Goal: Task Accomplishment & Management: Complete application form

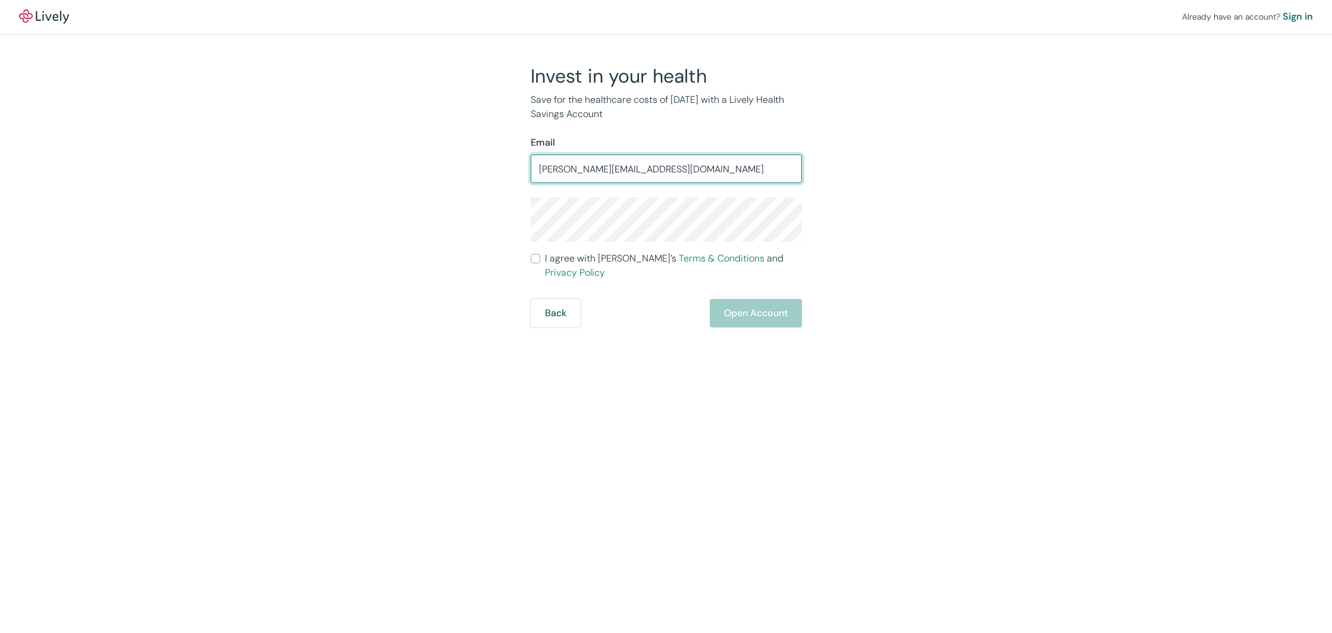
type input "[PERSON_NAME][EMAIL_ADDRESS][DOMAIN_NAME]"
click at [1059, 207] on div "Already have an account? Sign in Invest in your health Save for the healthcare …" at bounding box center [666, 164] width 1332 height 328
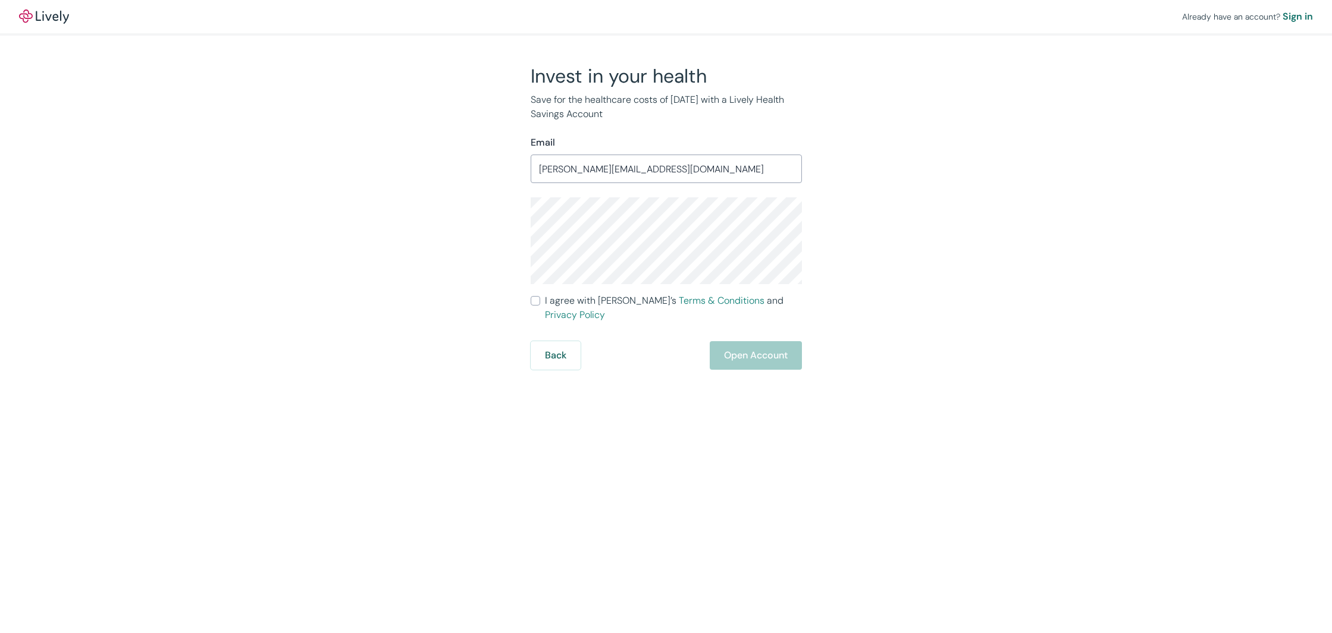
click at [532, 302] on input "I agree with Lively’s Terms & Conditions and Privacy Policy" at bounding box center [536, 301] width 10 height 10
checkbox input "true"
click at [735, 341] on button "Open Account" at bounding box center [756, 355] width 92 height 29
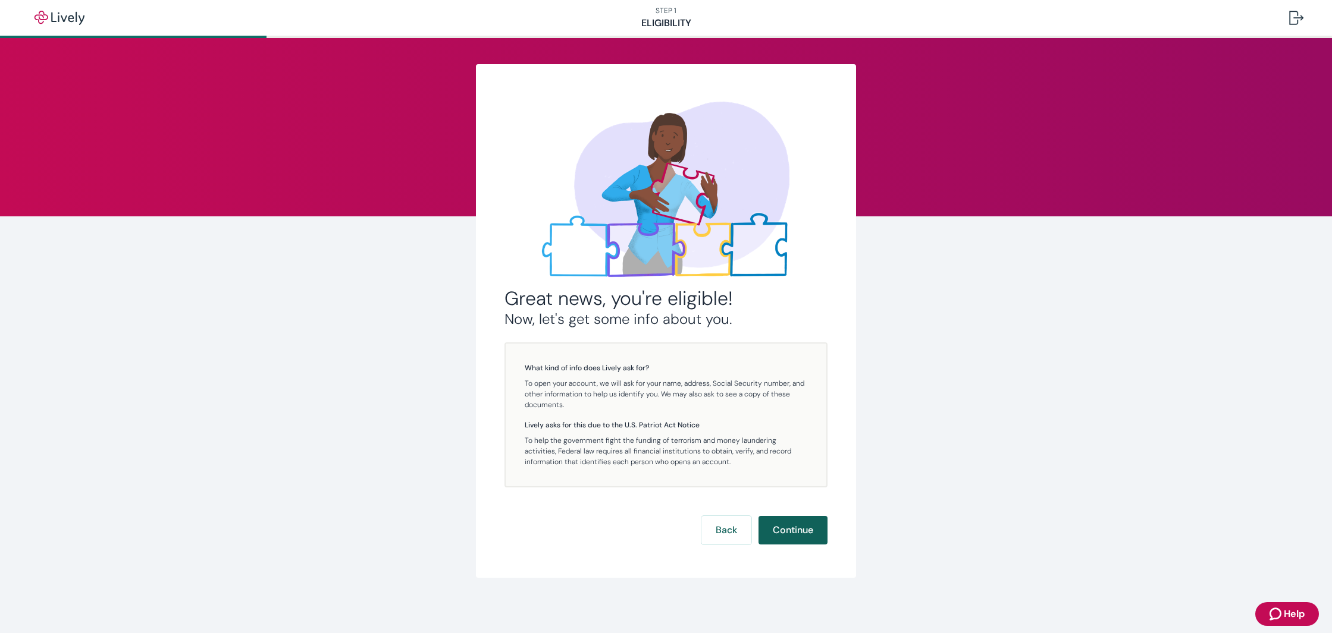
click at [787, 534] on button "Continue" at bounding box center [792, 530] width 69 height 29
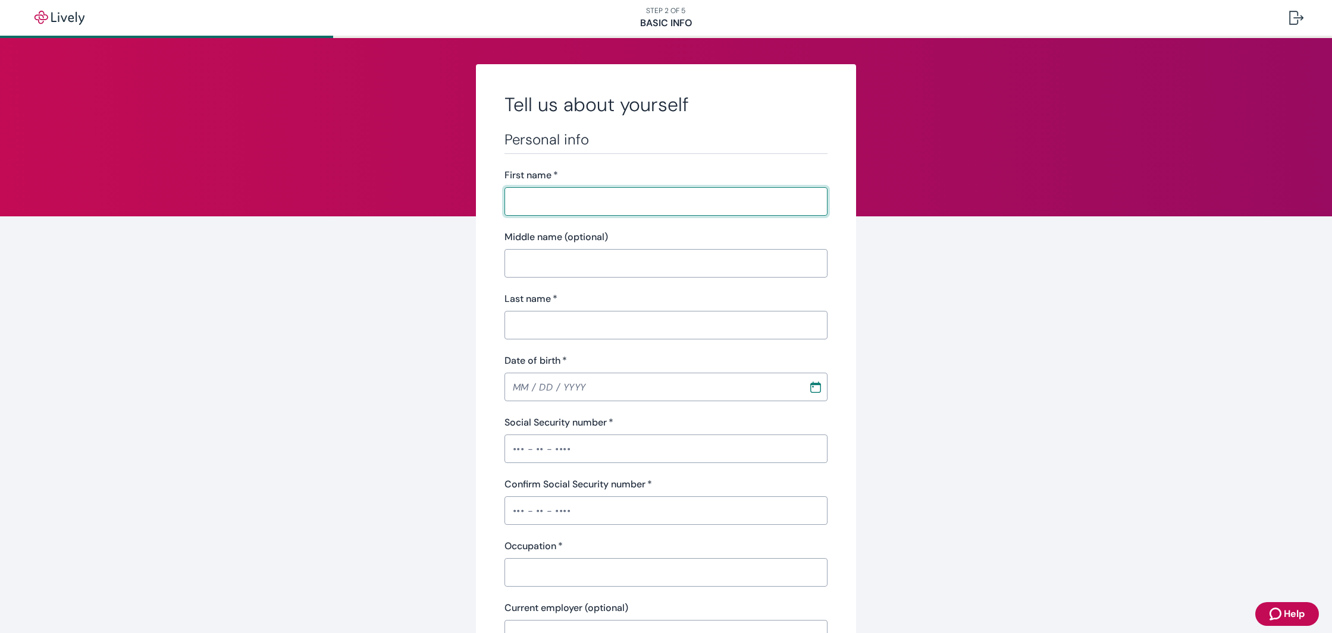
type input "[PERSON_NAME]"
type input "[PHONE_NUMBER]"
type input "[STREET_ADDRESS][PERSON_NAME]"
type input "Tarzana"
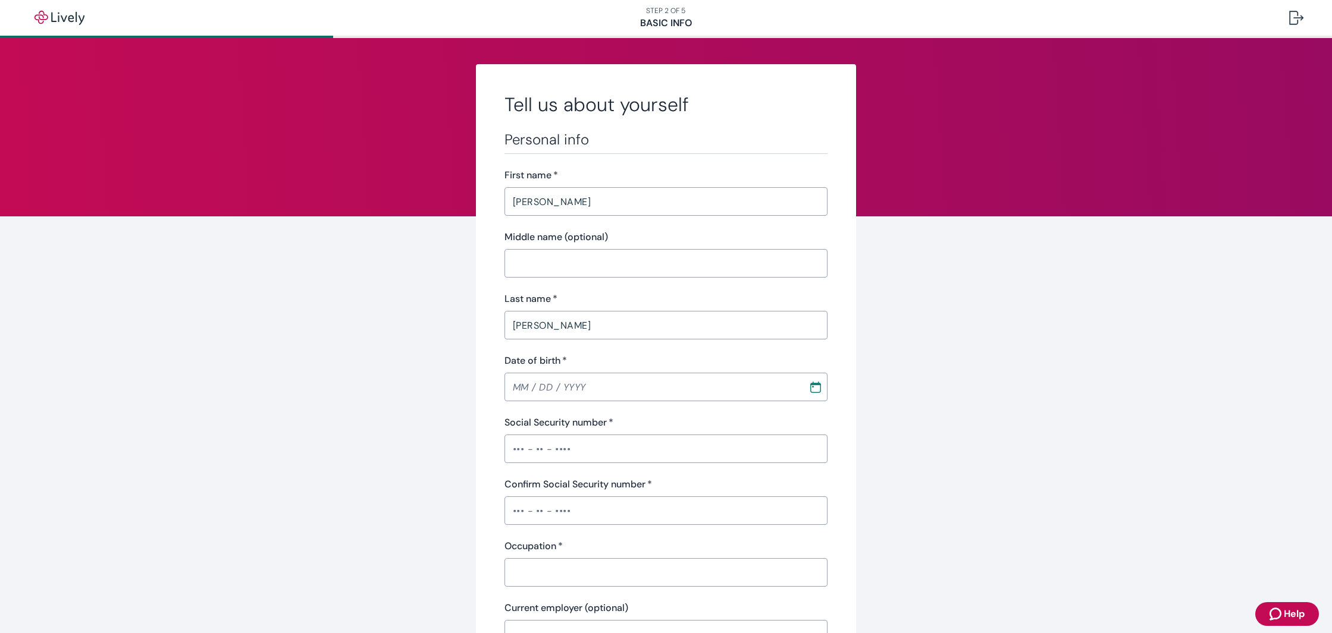
type input "[US_STATE]"
type input "91356"
type input "[DATE]"
type input "•••-••-7896"
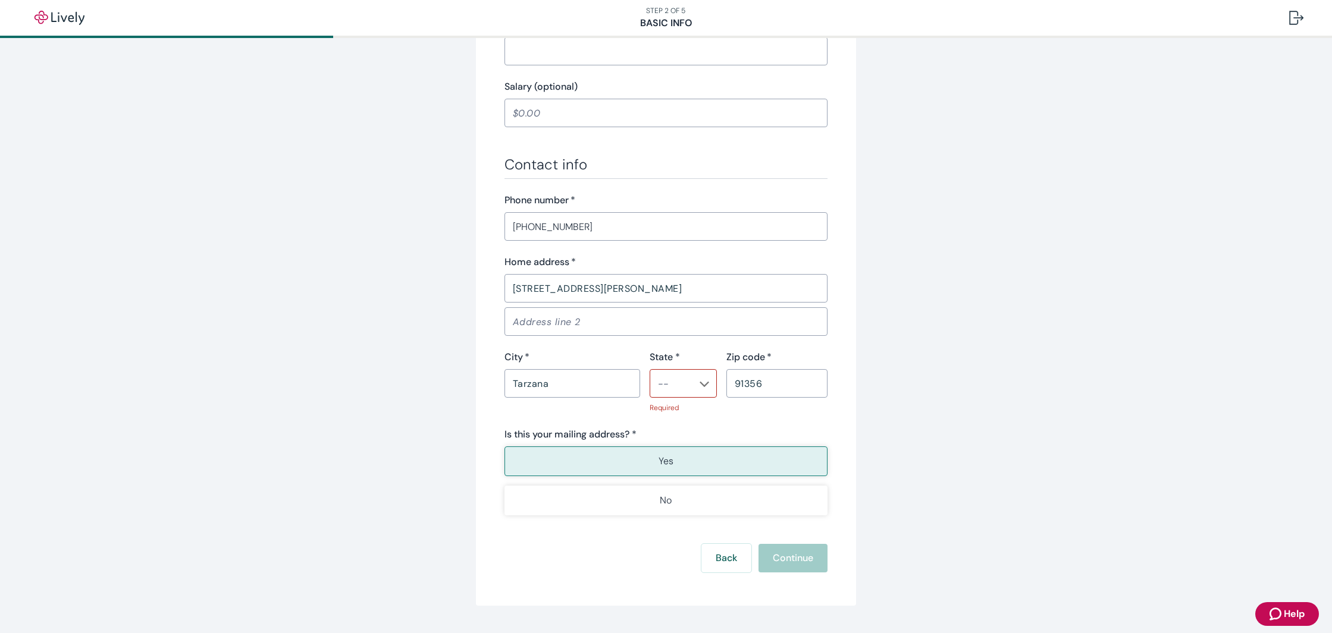
scroll to position [586, 0]
click at [710, 378] on div "​" at bounding box center [682, 381] width 67 height 29
type input "Managing Director"
type input "c"
type input "CA"
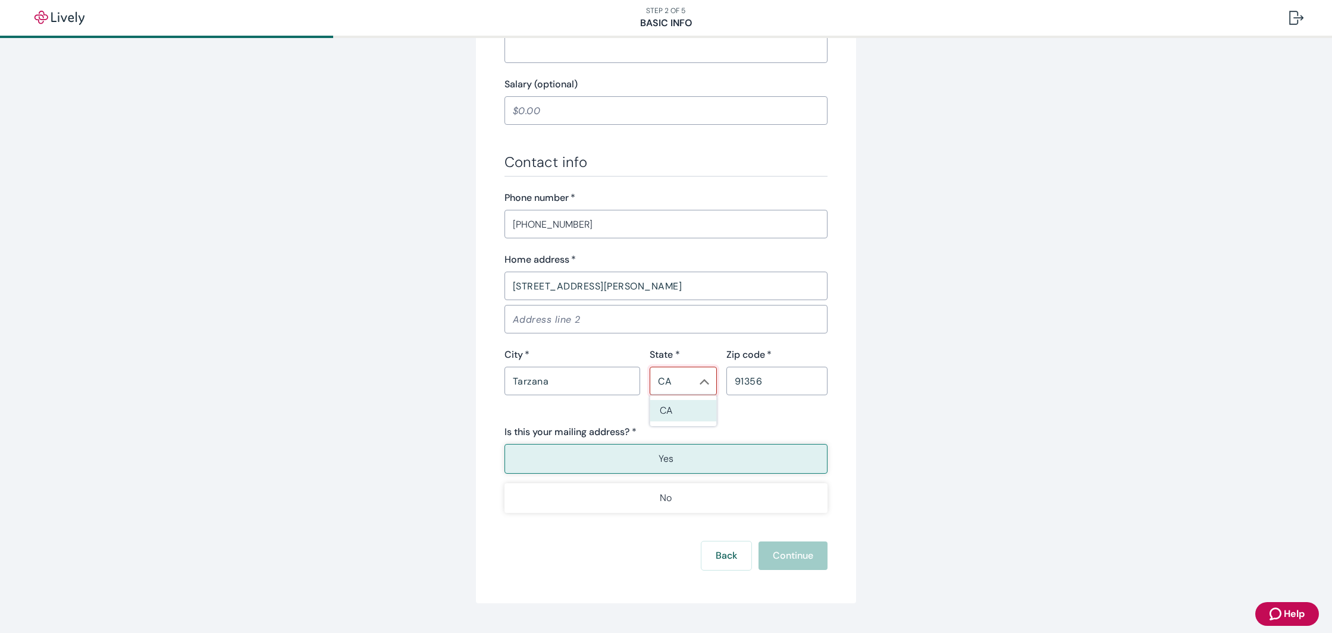
click at [921, 385] on div "Tell us about yourself Personal info First name   * [PERSON_NAME] ​ Middle name…" at bounding box center [666, 40] width 571 height 1125
click at [685, 463] on button "Yes" at bounding box center [666, 459] width 324 height 30
click at [791, 558] on div "Back Continue" at bounding box center [666, 556] width 324 height 29
click at [705, 383] on icon "Chevron icon" at bounding box center [704, 381] width 10 height 5
click at [669, 235] on li "CA" at bounding box center [683, 236] width 67 height 23
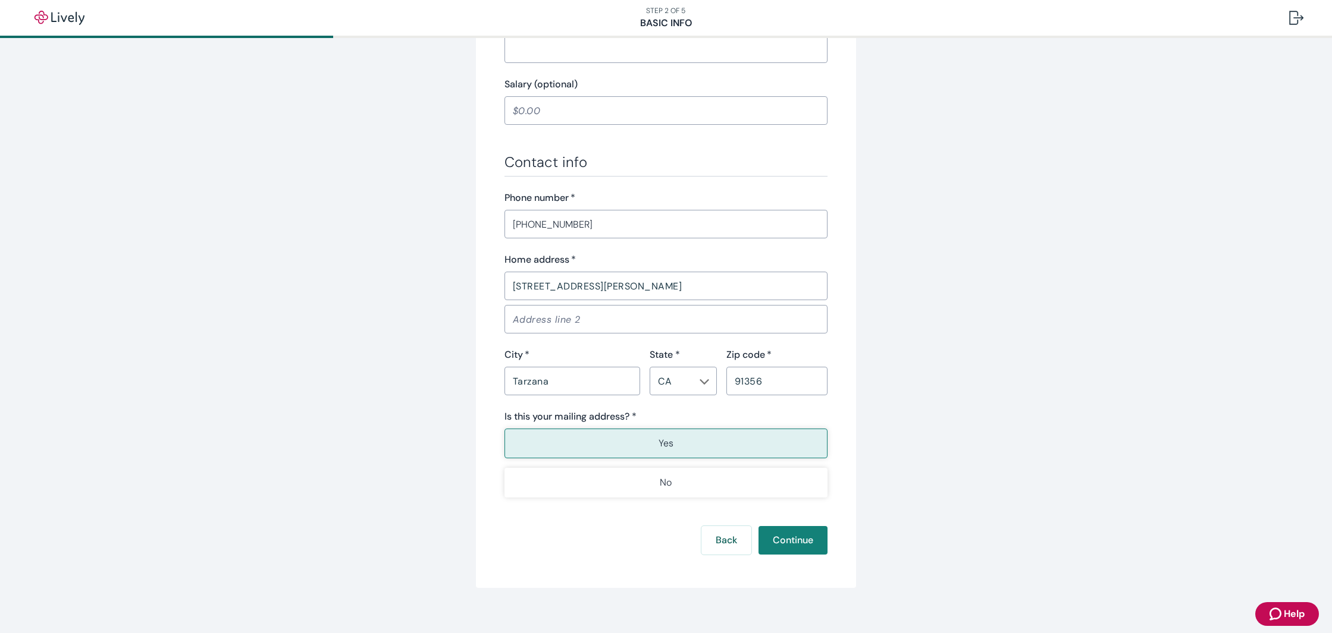
drag, startPoint x: 881, startPoint y: 338, endPoint x: 859, endPoint y: 368, distance: 37.1
click at [881, 338] on div "Tell us about yourself Personal info First name   * [PERSON_NAME] ​ Middle name…" at bounding box center [666, 33] width 571 height 1110
click at [789, 539] on button "Continue" at bounding box center [792, 540] width 69 height 29
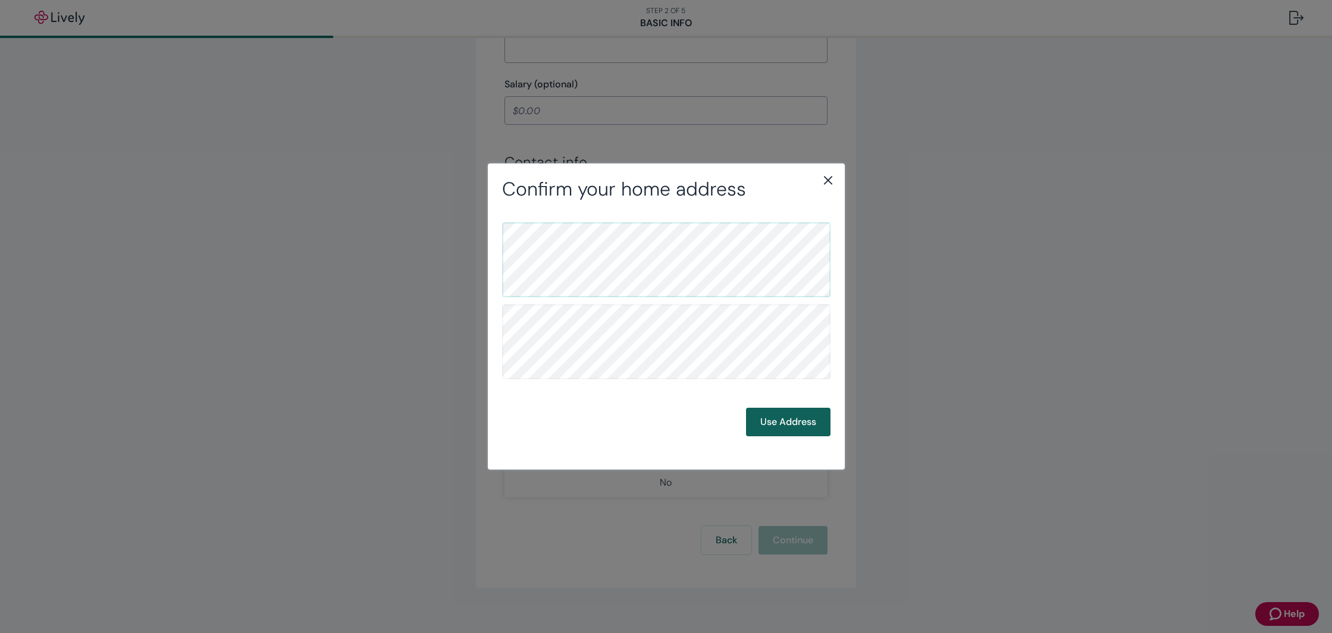
click at [791, 425] on button "Use Address" at bounding box center [788, 422] width 84 height 29
click at [803, 423] on button "Use Address" at bounding box center [788, 422] width 84 height 29
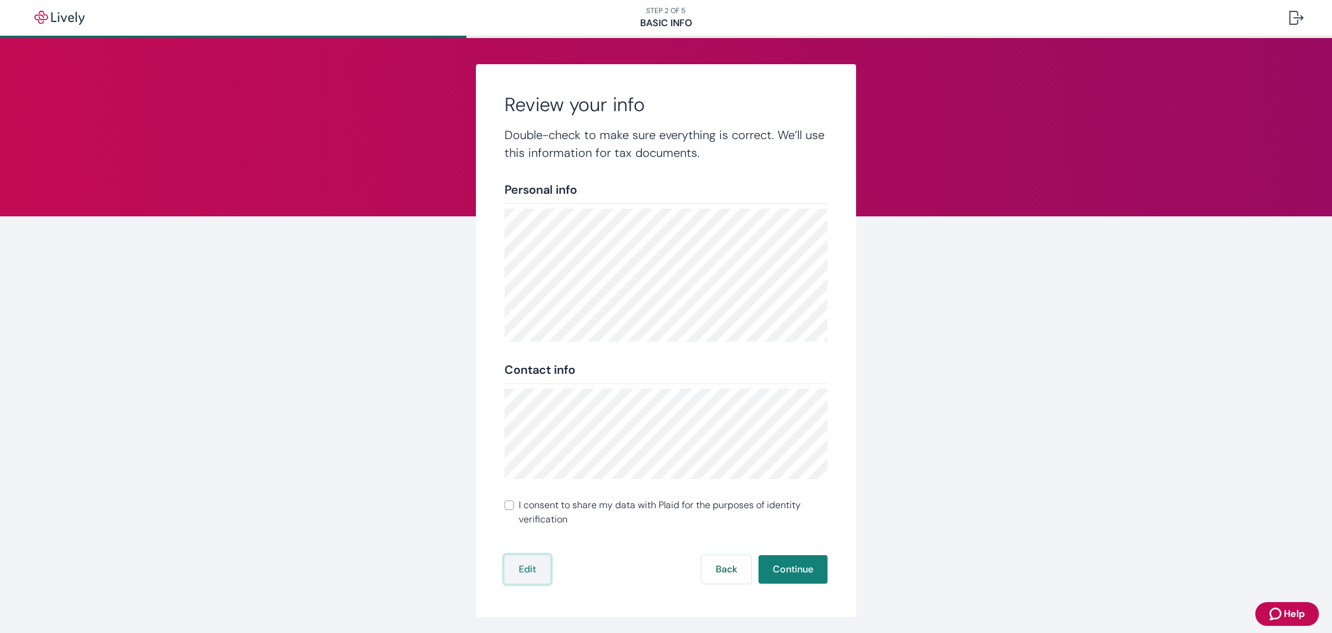
click at [528, 572] on button "Edit" at bounding box center [527, 570] width 46 height 29
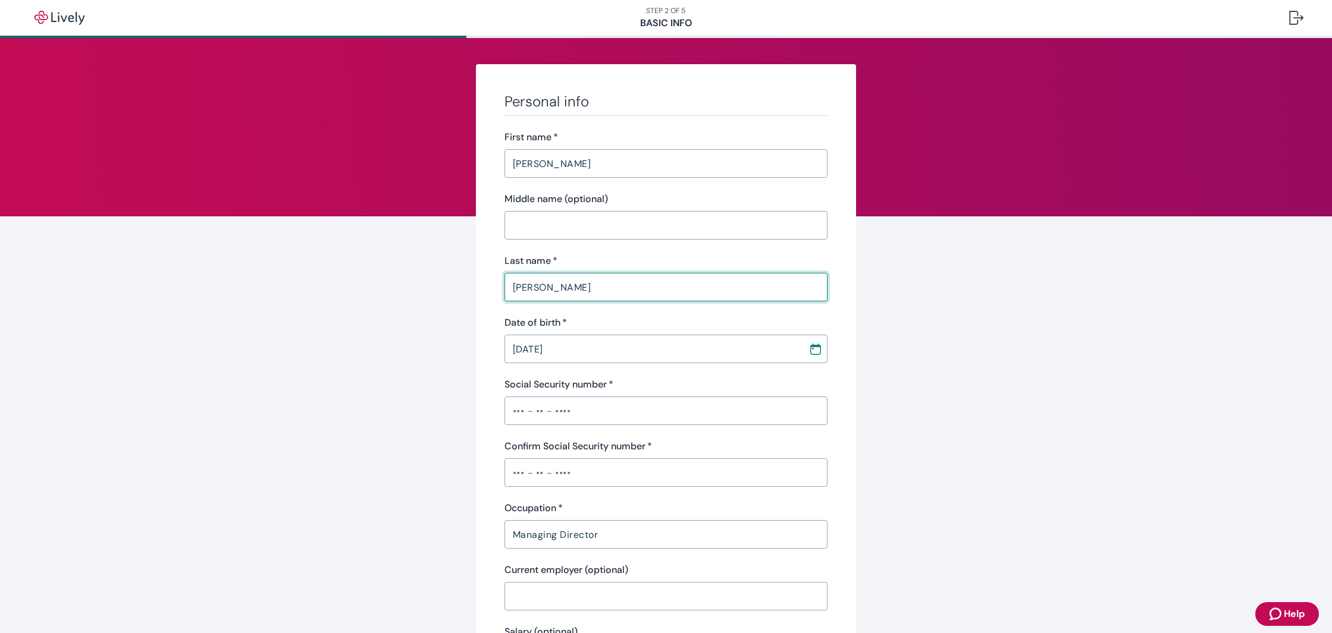
click at [528, 285] on input "[PERSON_NAME]" at bounding box center [666, 287] width 324 height 24
type input "[PERSON_NAME]"
click at [1046, 316] on div "Personal info First name   * [PERSON_NAME] ​ Middle name (optional) ​ Last name…" at bounding box center [666, 615] width 1332 height 1155
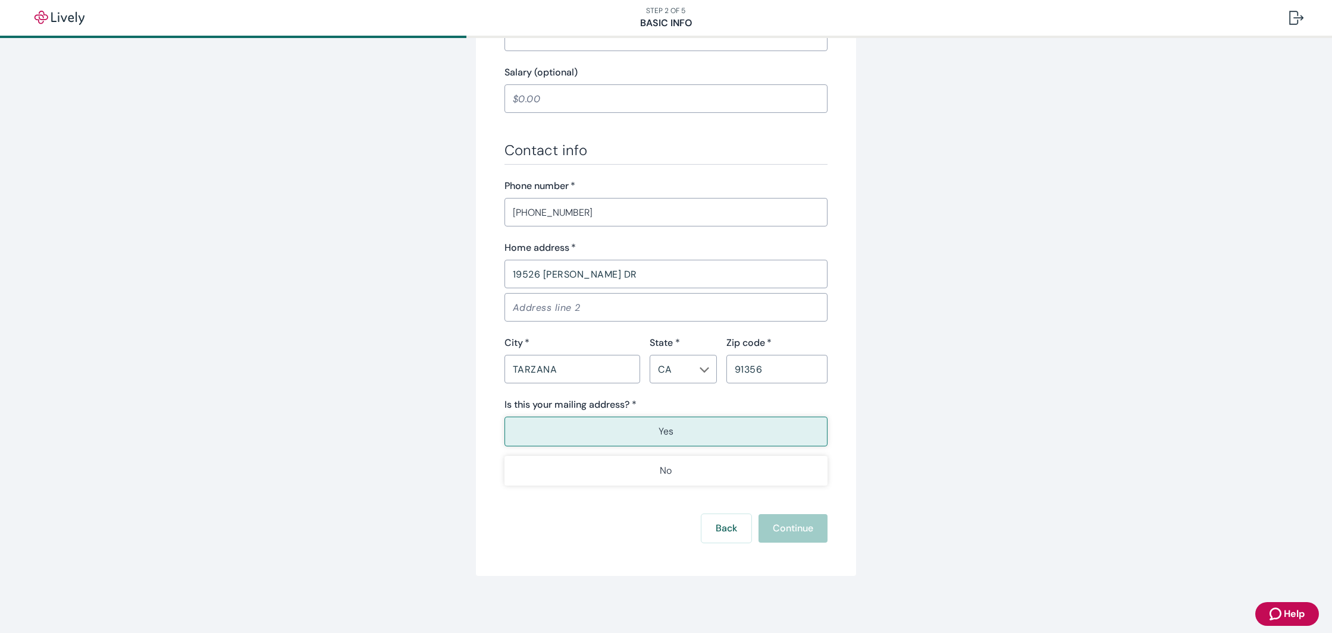
scroll to position [560, 0]
click at [705, 431] on button "Yes" at bounding box center [666, 432] width 324 height 30
click at [793, 532] on div "Back Continue" at bounding box center [666, 528] width 324 height 29
click at [699, 431] on button "Yes" at bounding box center [666, 432] width 324 height 30
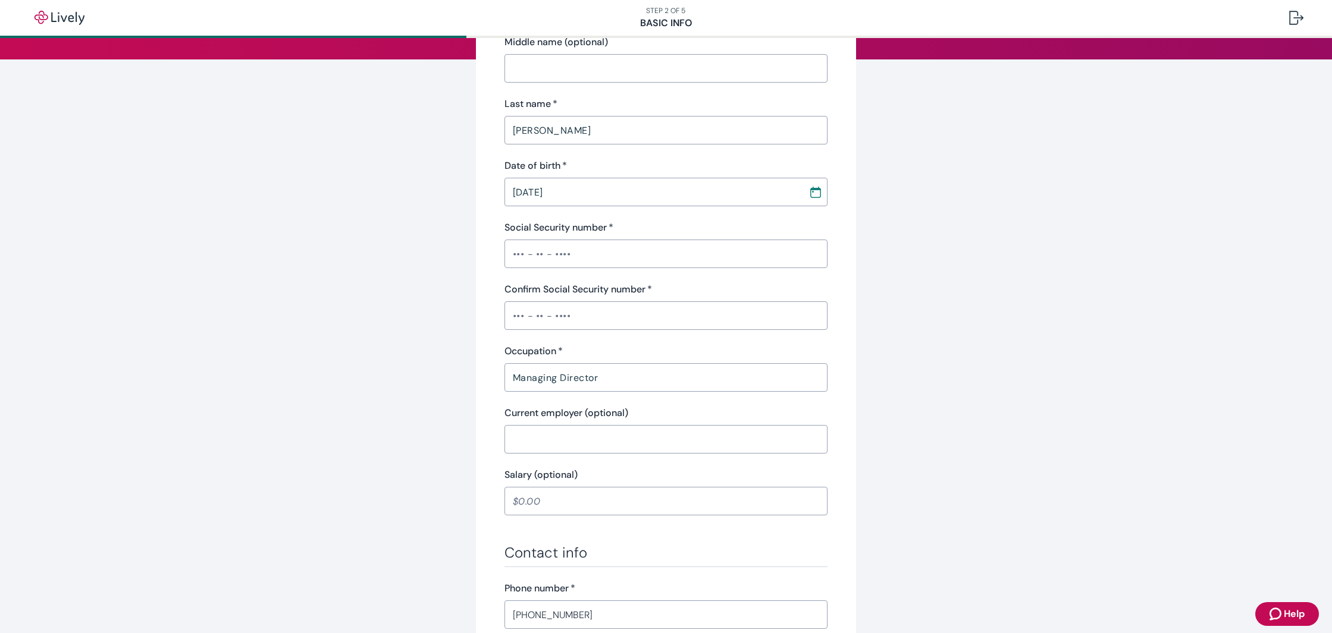
scroll to position [22, 0]
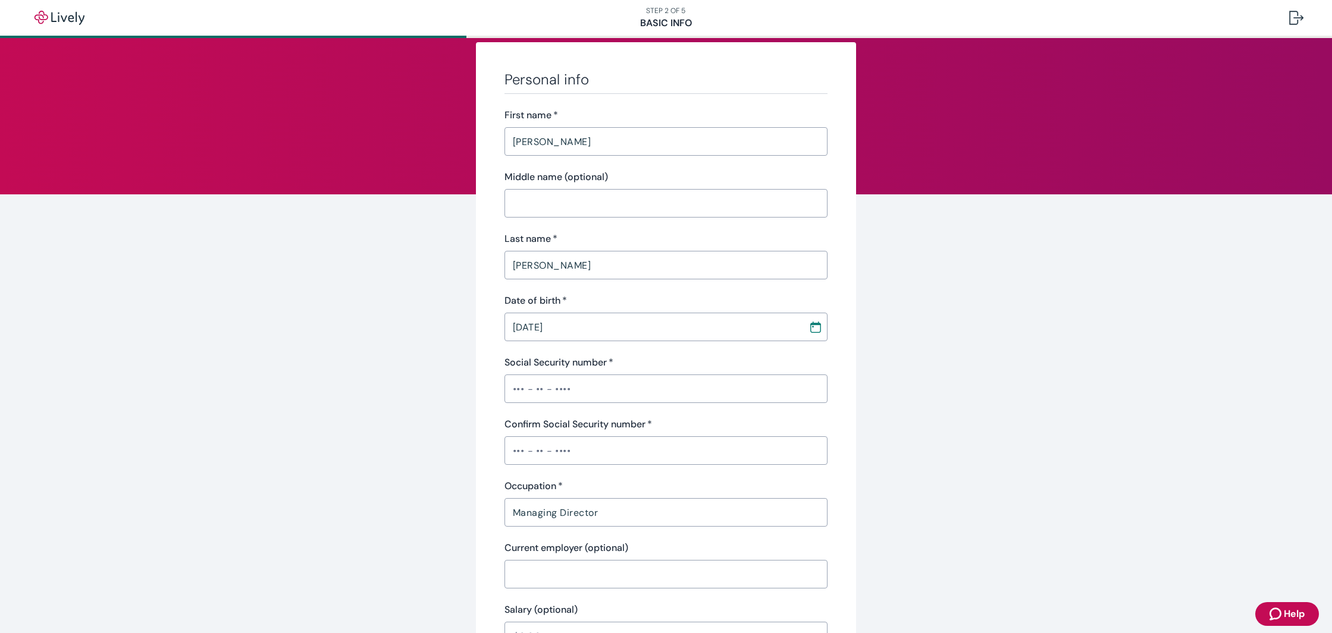
click at [584, 390] on input "Social Security number   *" at bounding box center [666, 389] width 324 height 24
type input "•••-••-7896"
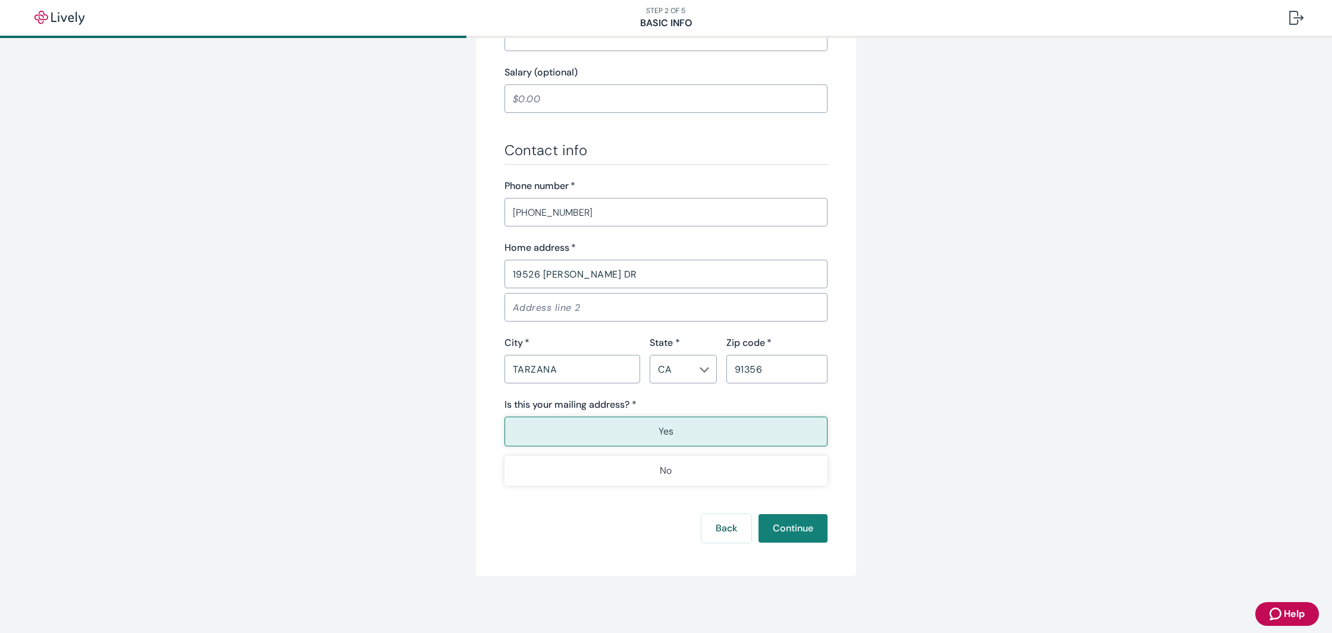
scroll to position [560, 0]
click at [792, 533] on button "Continue" at bounding box center [792, 528] width 69 height 29
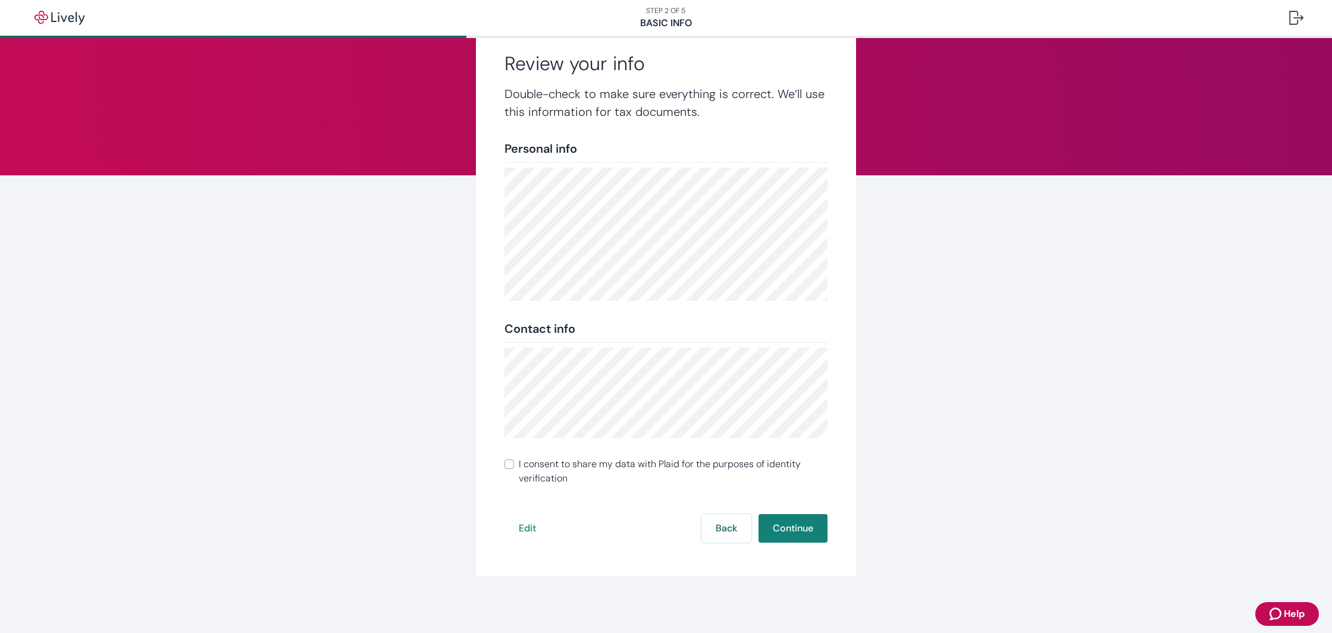
click at [509, 459] on label "I consent to share my data with Plaid for the purposes of identity verification" at bounding box center [666, 471] width 324 height 29
click at [509, 460] on input "I consent to share my data with Plaid for the purposes of identity verification" at bounding box center [509, 465] width 10 height 10
checkbox input "true"
click at [798, 529] on button "Continue" at bounding box center [792, 528] width 69 height 29
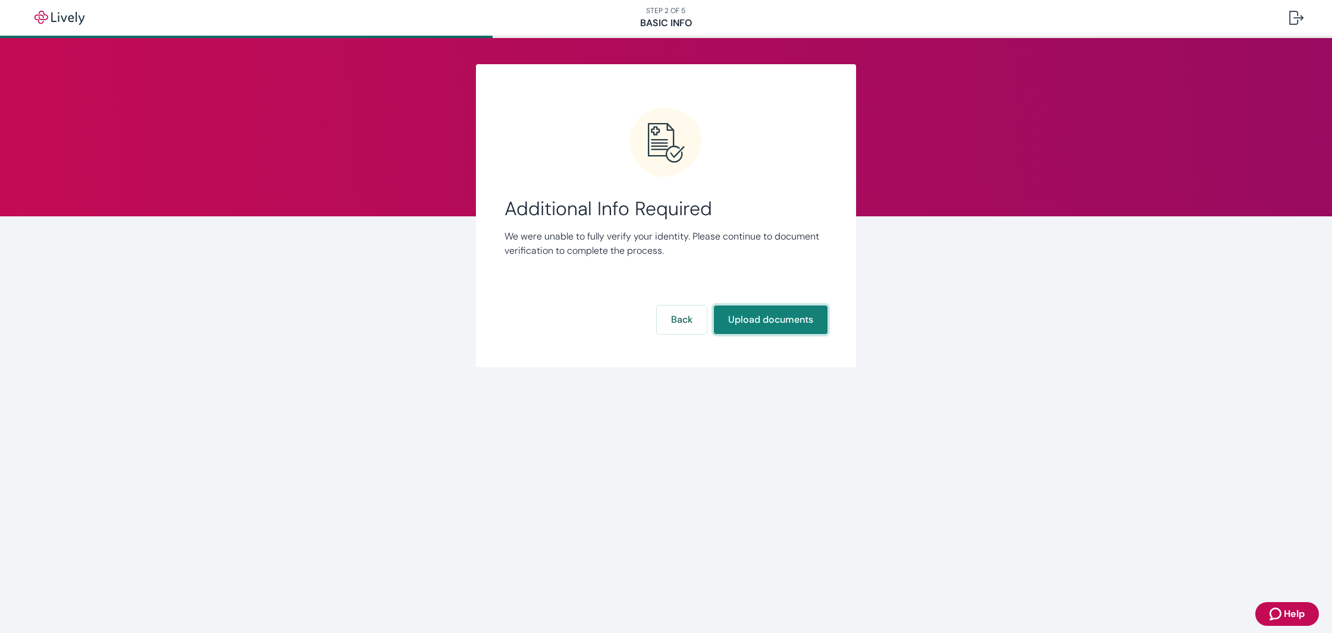
click at [763, 318] on button "Upload documents" at bounding box center [771, 320] width 114 height 29
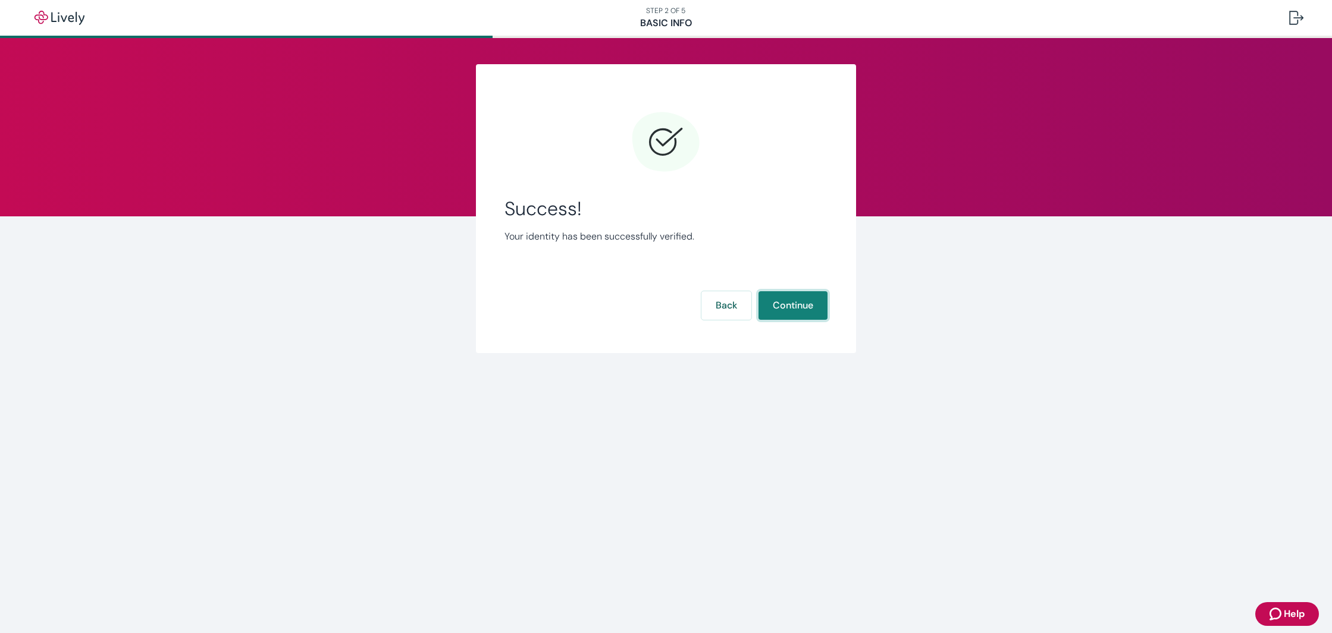
click at [779, 312] on button "Continue" at bounding box center [792, 305] width 69 height 29
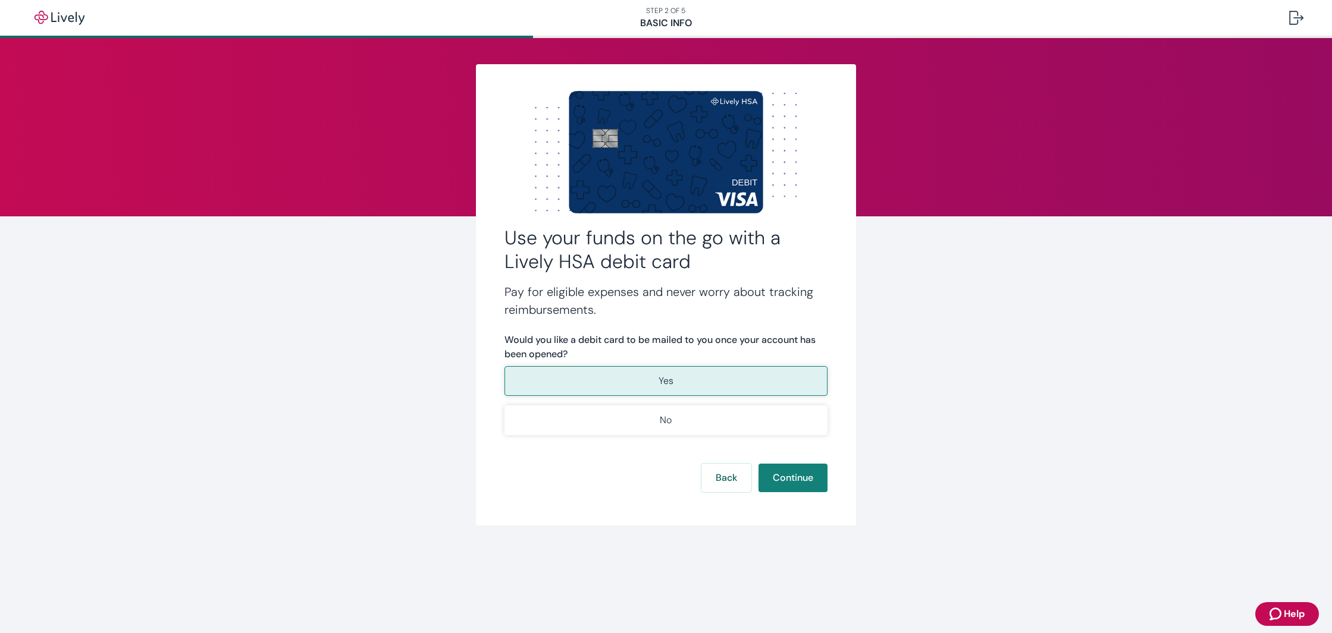
click at [708, 384] on button "Yes" at bounding box center [666, 381] width 324 height 30
click at [799, 475] on button "Continue" at bounding box center [792, 478] width 69 height 29
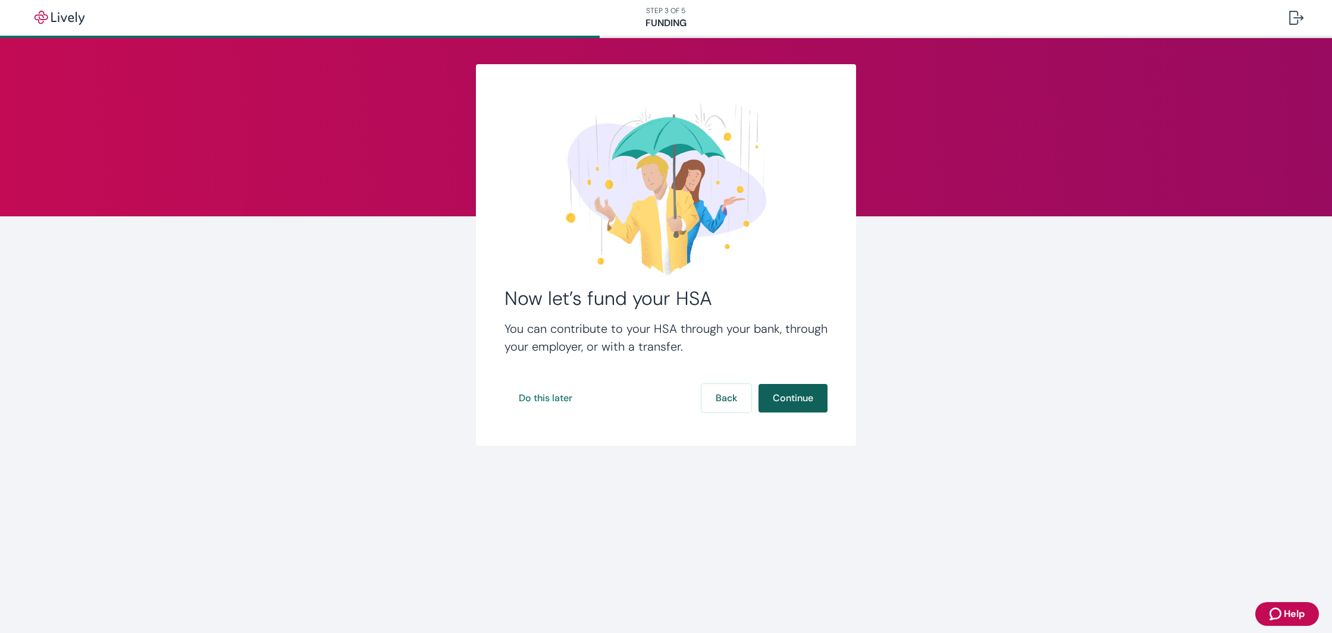
click at [799, 401] on button "Continue" at bounding box center [792, 398] width 69 height 29
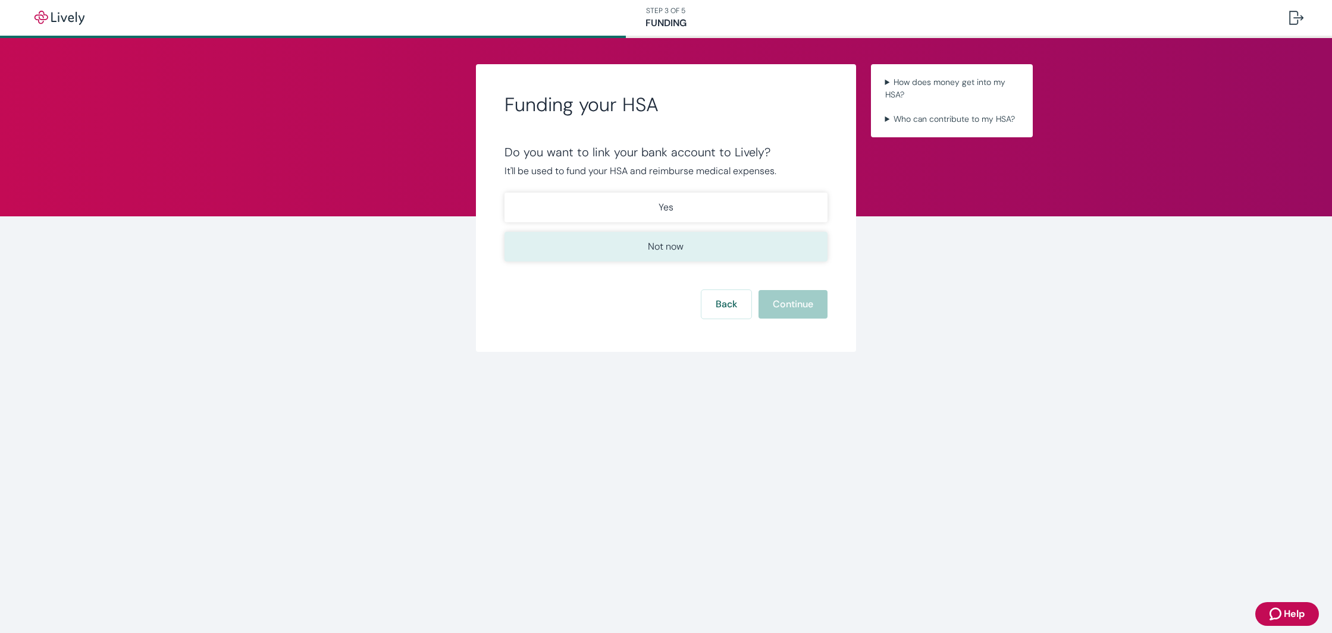
click at [672, 247] on p "Not now" at bounding box center [666, 247] width 36 height 14
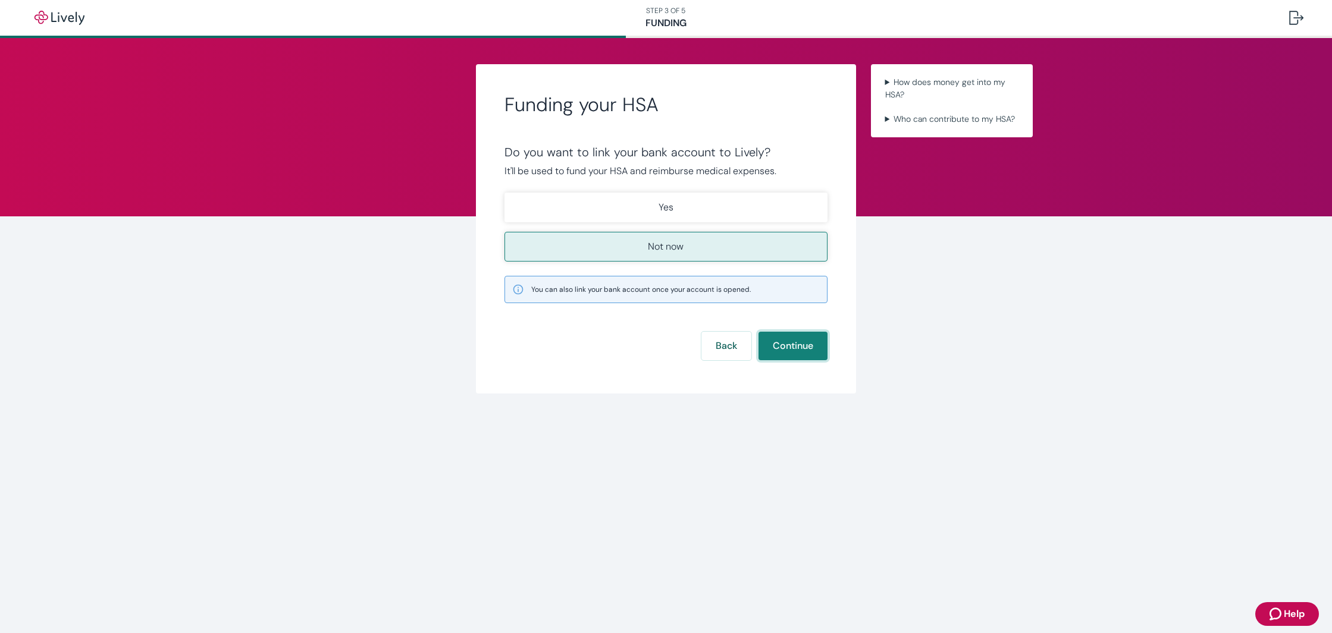
click at [803, 344] on button "Continue" at bounding box center [792, 346] width 69 height 29
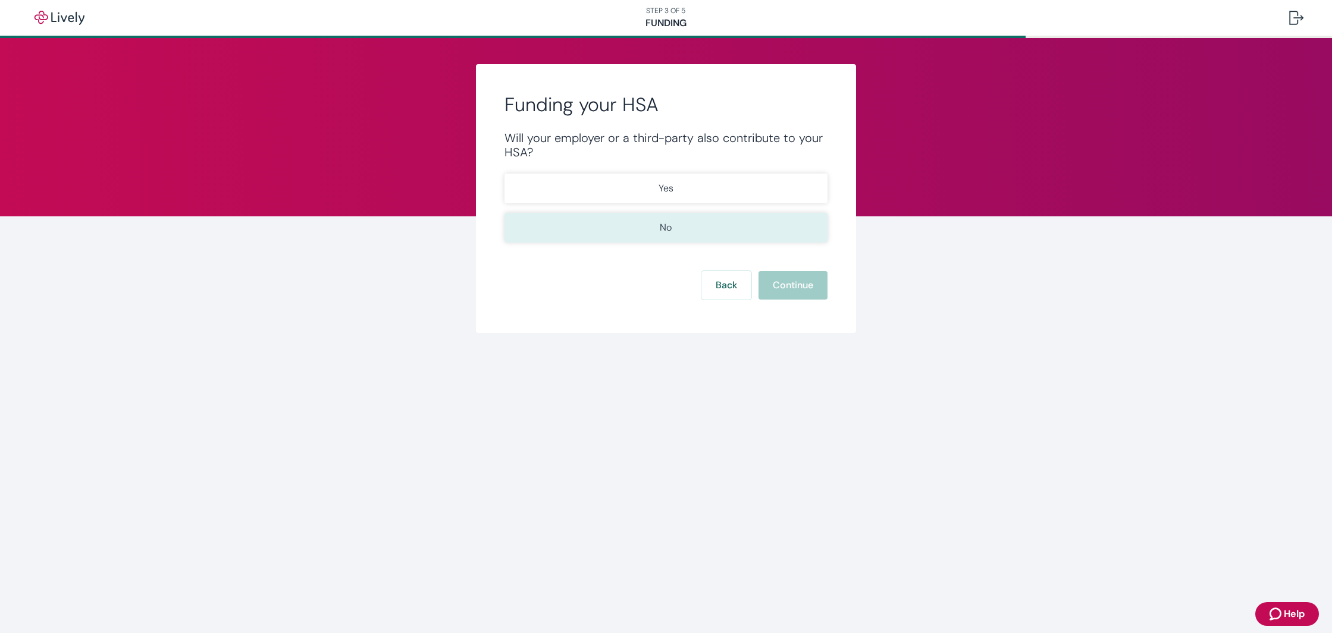
click at [691, 230] on button "No" at bounding box center [666, 228] width 324 height 30
click at [804, 278] on button "Continue" at bounding box center [792, 285] width 69 height 29
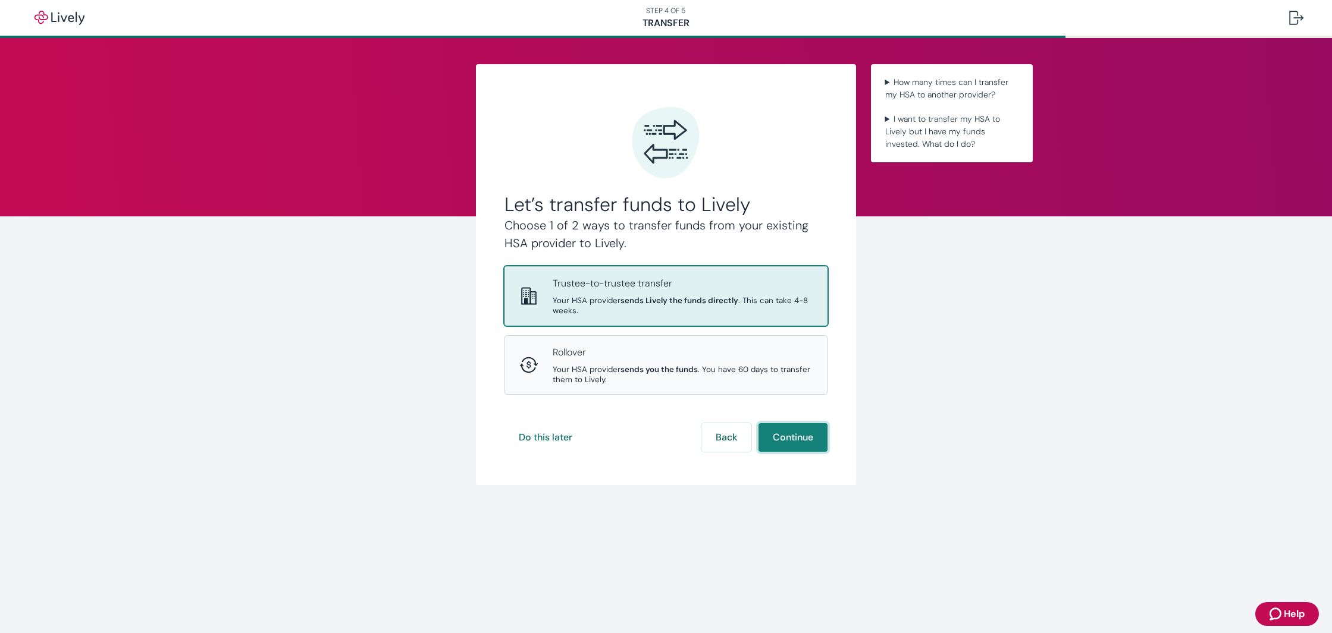
click at [782, 423] on button "Continue" at bounding box center [792, 437] width 69 height 29
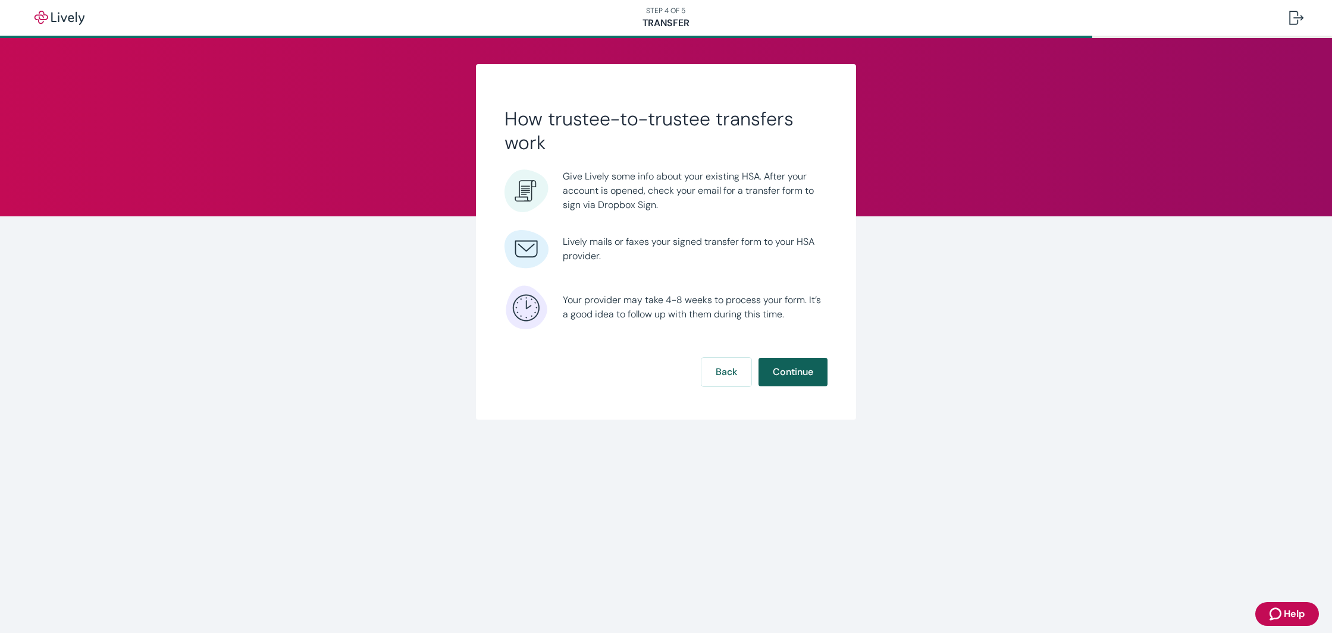
click at [802, 376] on button "Continue" at bounding box center [792, 372] width 69 height 29
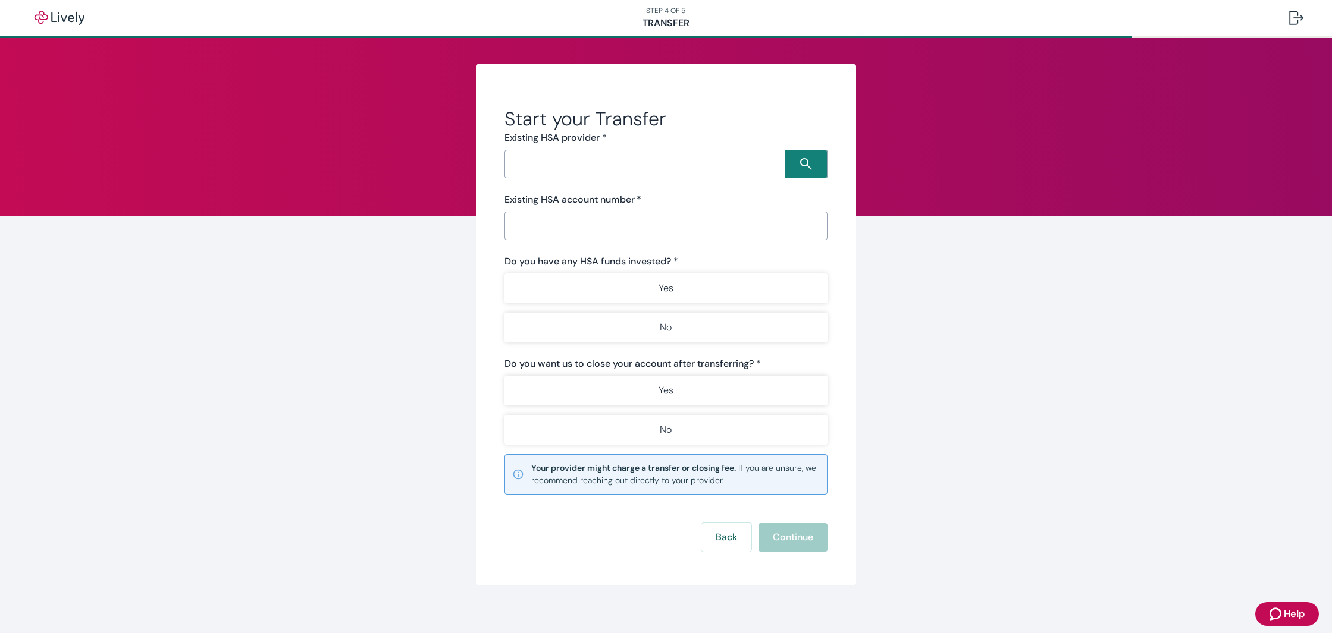
click at [671, 167] on input "Search input" at bounding box center [646, 164] width 277 height 17
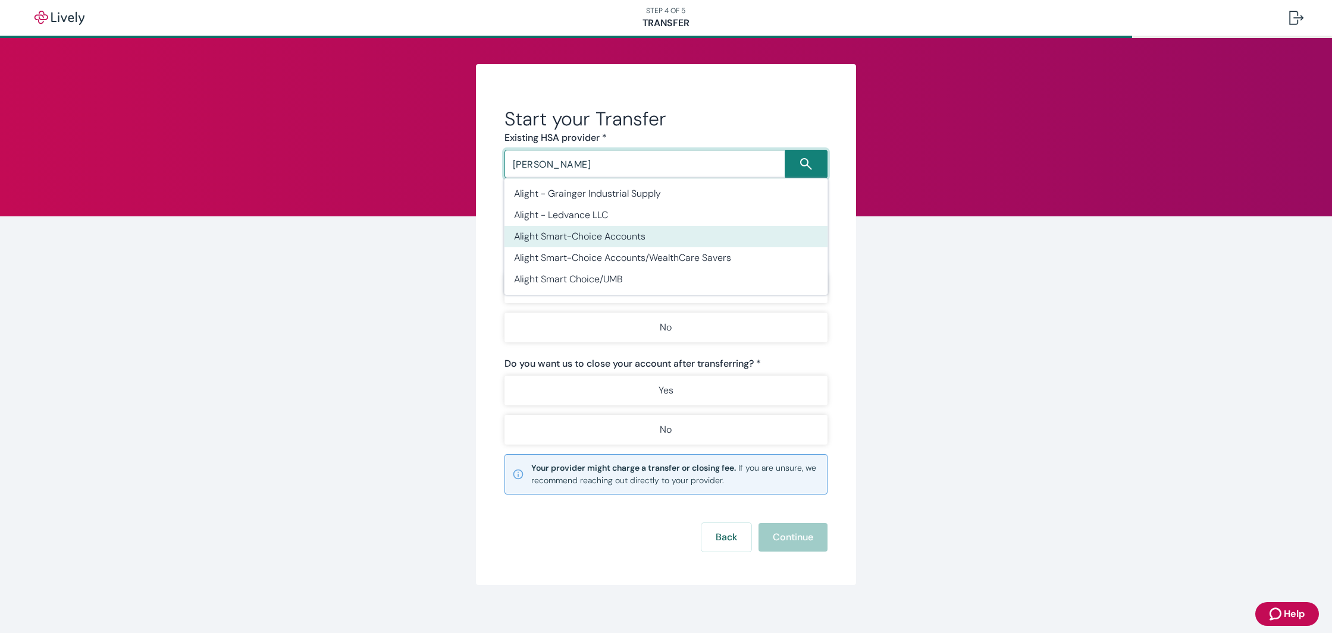
click at [627, 231] on li "Alight Smart-Choice Accounts" at bounding box center [666, 236] width 324 height 21
type input "Alight Smart-Choice Accounts"
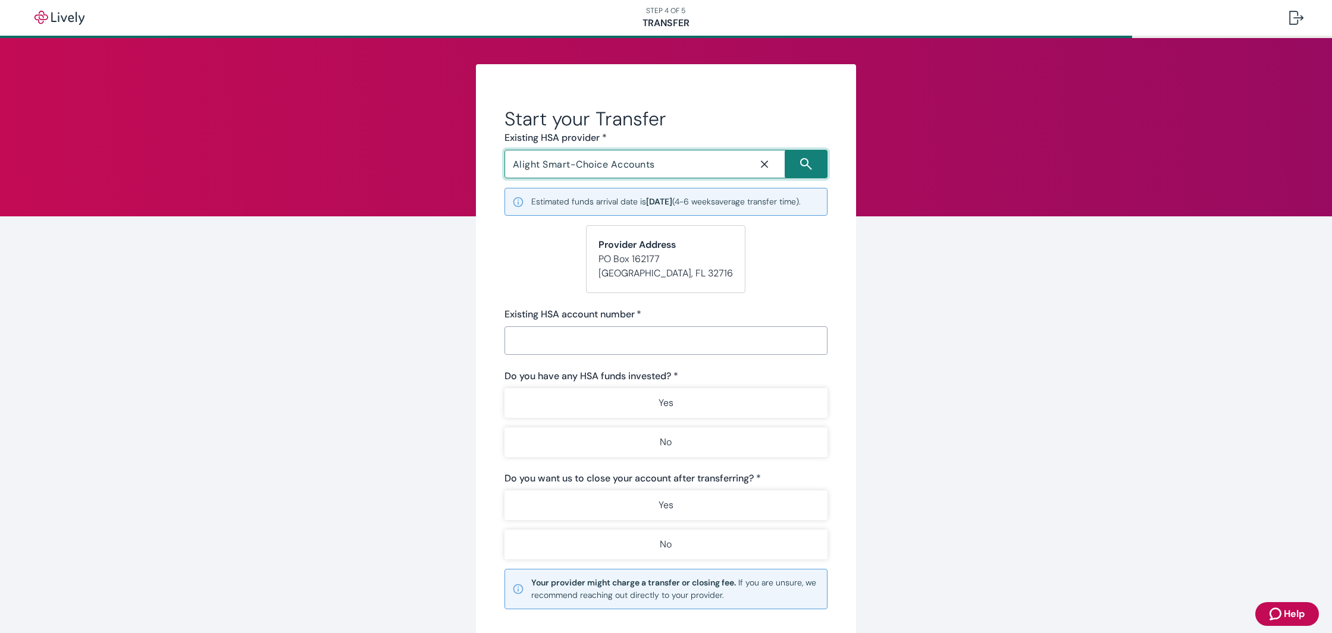
click at [598, 351] on input "Existing HSA account number   *" at bounding box center [666, 341] width 324 height 24
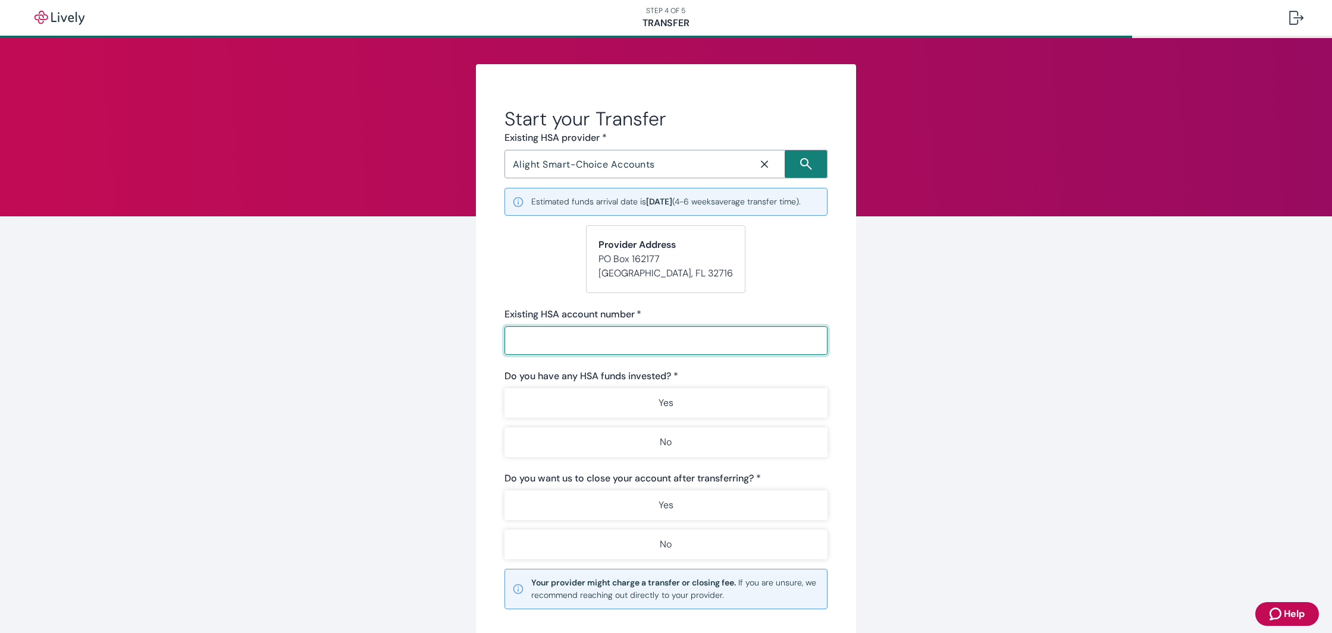
click at [767, 159] on icon "Close icon" at bounding box center [764, 164] width 12 height 12
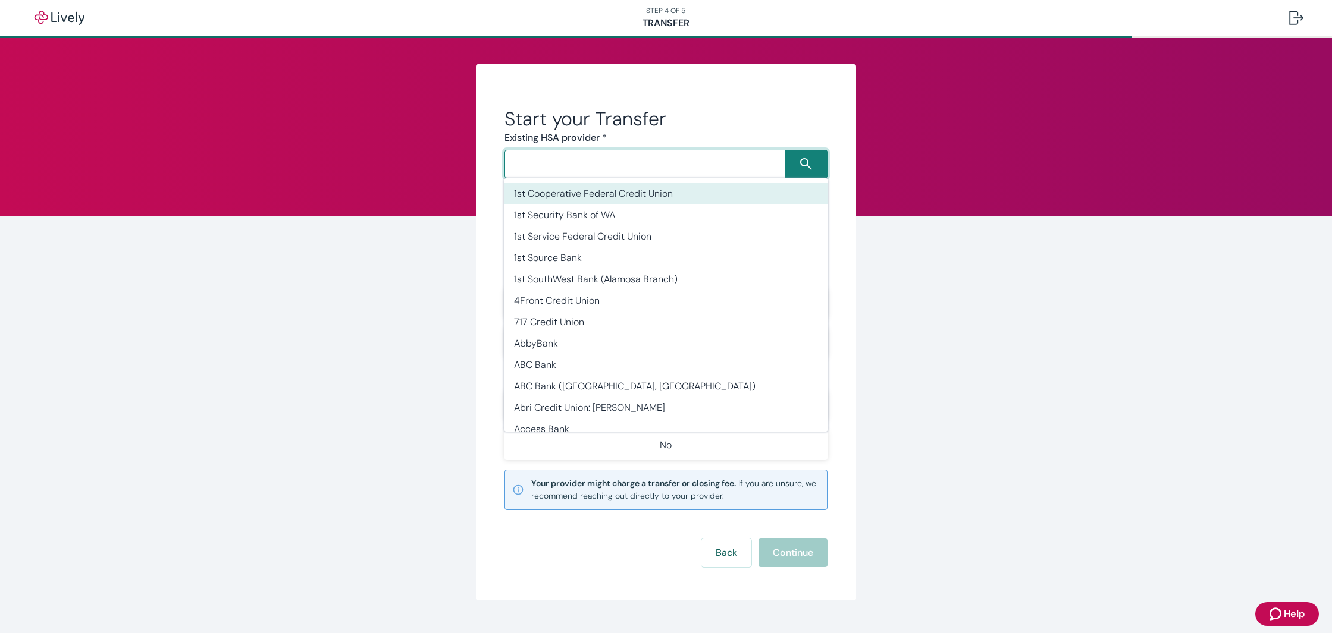
click at [642, 163] on input "Search input" at bounding box center [646, 164] width 277 height 17
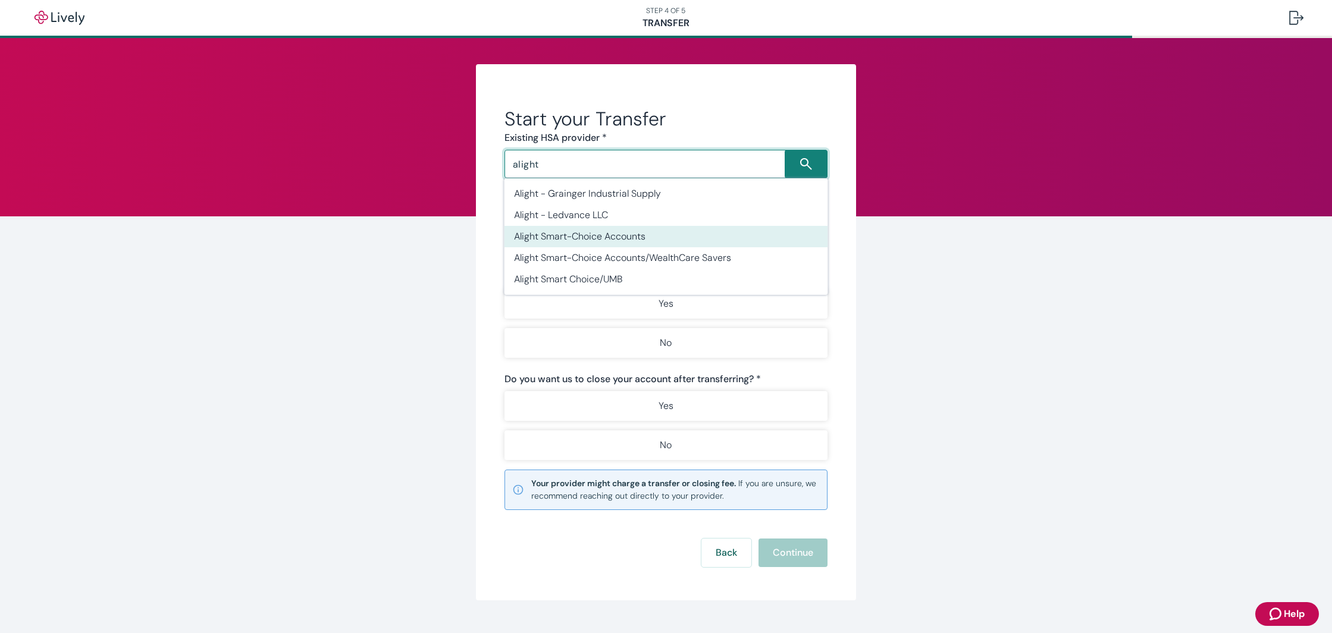
click at [638, 239] on li "Alight Smart-Choice Accounts" at bounding box center [666, 236] width 324 height 21
type input "Alight Smart-Choice Accounts"
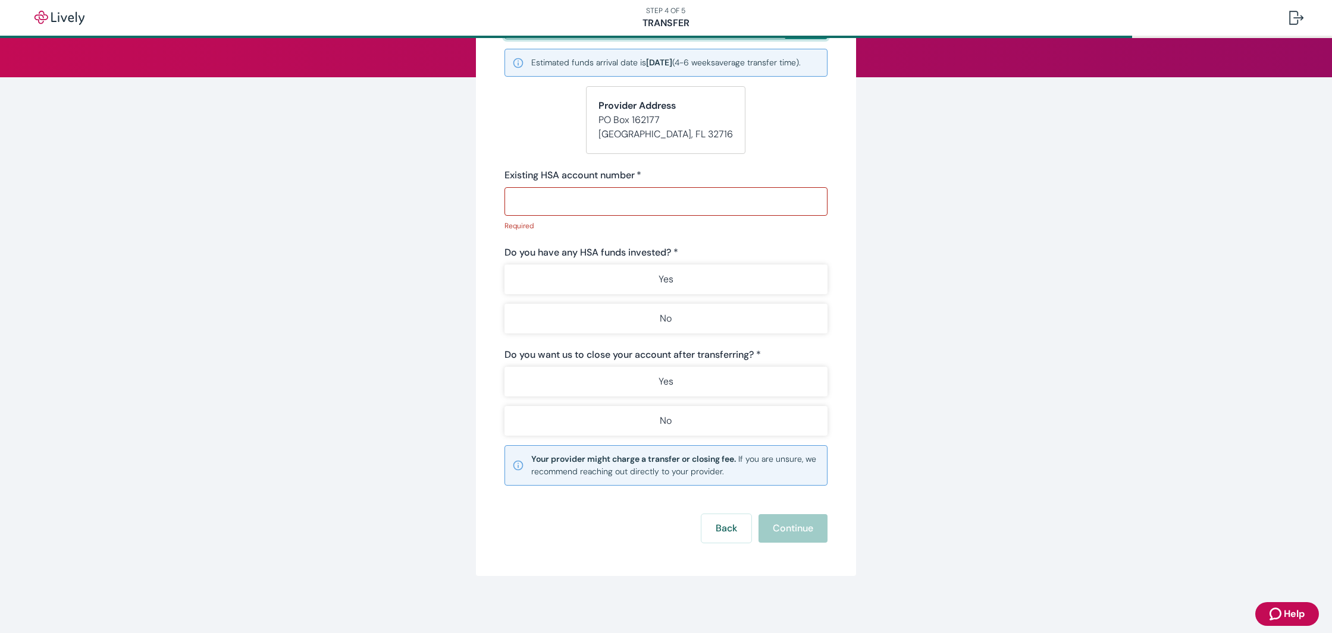
scroll to position [152, 0]
